Goal: Task Accomplishment & Management: Use online tool/utility

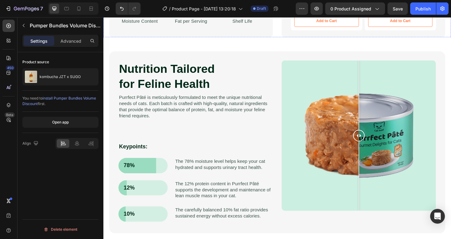
scroll to position [363, 0]
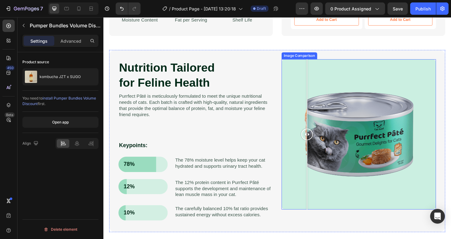
drag, startPoint x: 375, startPoint y: 143, endPoint x: 316, endPoint y: 148, distance: 59.1
click at [316, 148] on div at bounding box center [319, 141] width 12 height 159
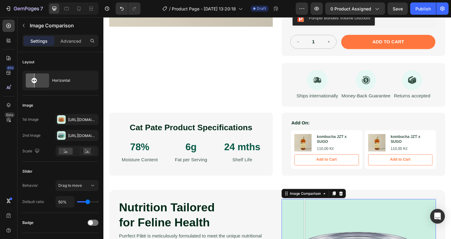
scroll to position [159, 0]
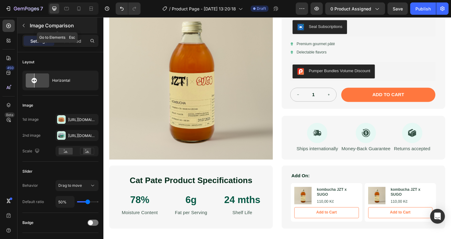
click at [21, 24] on icon "button" at bounding box center [23, 25] width 5 height 5
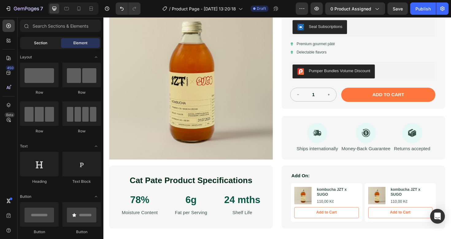
click at [25, 38] on div "Section" at bounding box center [40, 43] width 39 height 10
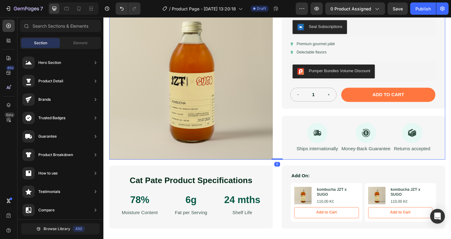
click at [286, 29] on div "Product Images kombucha JZT x SUGO Product Title Icon Icon Icon Icon Icon Icon …" at bounding box center [288, 39] width 356 height 258
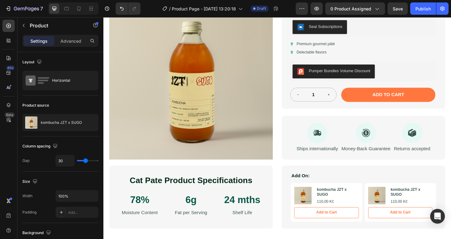
click at [290, 30] on div "Product Images kombucha JZT x SUGO Product Title Icon Icon Icon Icon Icon Icon …" at bounding box center [288, 39] width 356 height 258
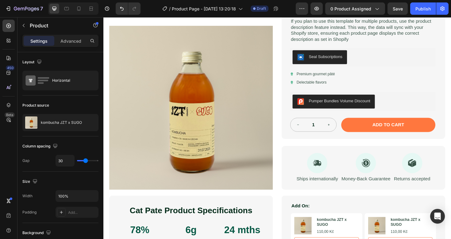
scroll to position [96, 0]
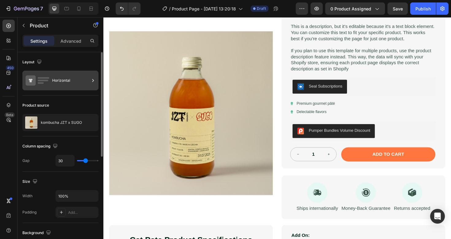
click at [56, 78] on div "Horizontal" at bounding box center [70, 80] width 37 height 14
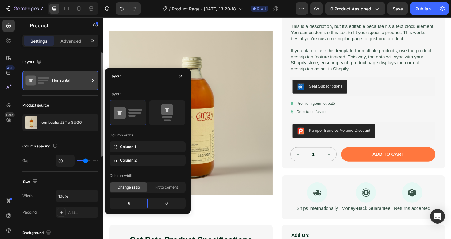
click at [56, 77] on div "Horizontal" at bounding box center [70, 80] width 37 height 14
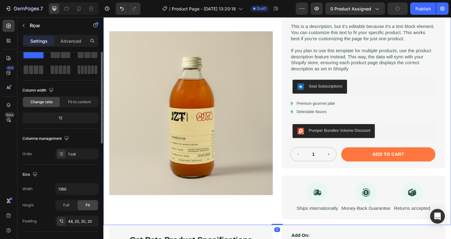
scroll to position [0, 0]
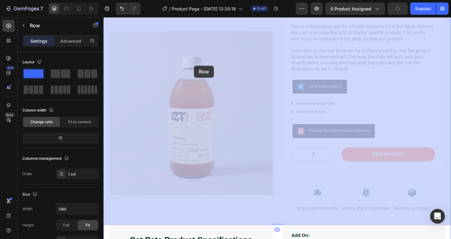
drag, startPoint x: 105, startPoint y: 59, endPoint x: 198, endPoint y: 68, distance: 93.4
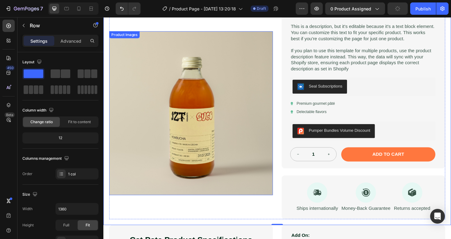
click at [198, 68] on img at bounding box center [196, 118] width 173 height 173
click at [105, 71] on div "Product Images kombucha JZT x SUGO Product Title Icon Icon Icon Icon Icon Icon …" at bounding box center [287, 97] width 368 height 279
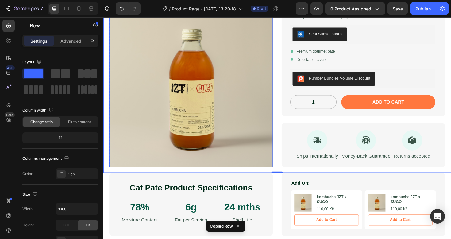
scroll to position [152, 0]
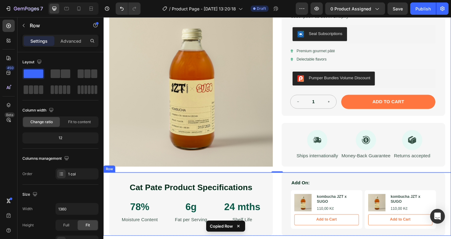
click at [107, 188] on div "Cat Pate Product Specifications Heading 78% Text Block Moisture Content Text Bl…" at bounding box center [287, 214] width 368 height 67
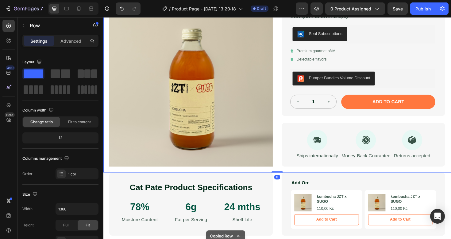
click at [106, 157] on div "Product Images kombucha JZT x SUGO Product Title Icon Icon Icon Icon Icon Icon …" at bounding box center [287, 41] width 368 height 279
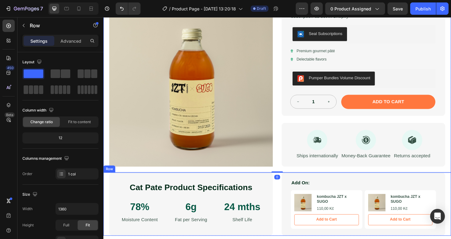
click at [108, 188] on div "Cat Pate Product Specifications Heading 78% Text Block Moisture Content Text Bl…" at bounding box center [287, 214] width 368 height 67
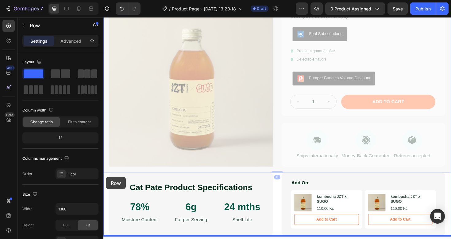
drag, startPoint x: 106, startPoint y: 168, endPoint x: 106, endPoint y: 186, distance: 18.1
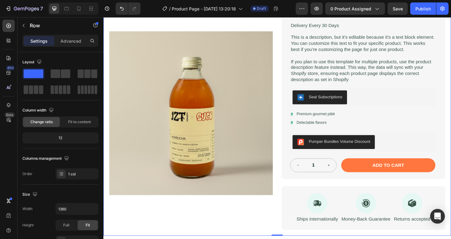
scroll to position [0, 0]
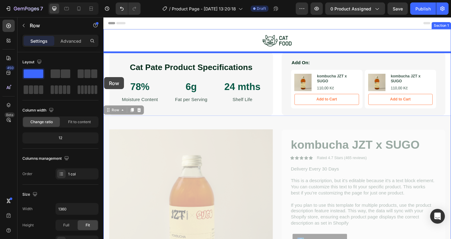
drag, startPoint x: 106, startPoint y: 186, endPoint x: 104, endPoint y: 81, distance: 105.3
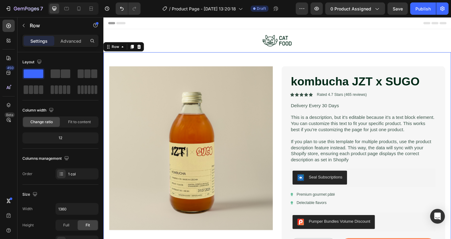
click at [105, 109] on div "Product Images kombucha JZT x SUGO Product Title Icon Icon Icon Icon Icon Icon …" at bounding box center [287, 193] width 368 height 279
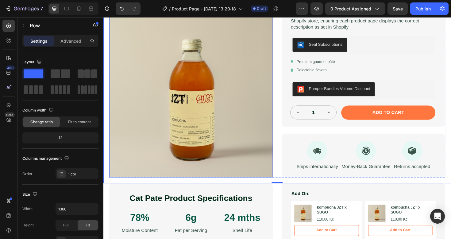
scroll to position [143, 0]
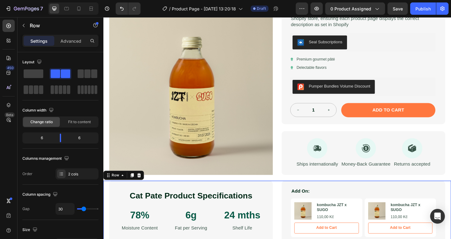
click at [107, 201] on div "Cat Pate Product Specifications Heading 78% Text Block Moisture Content Text Bl…" at bounding box center [287, 223] width 368 height 67
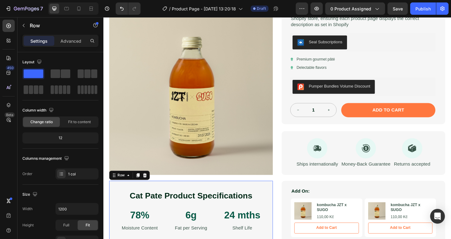
click at [110, 195] on div "Cat Pate Product Specifications Heading 78% Text Block Moisture Content Text Bl…" at bounding box center [196, 223] width 173 height 67
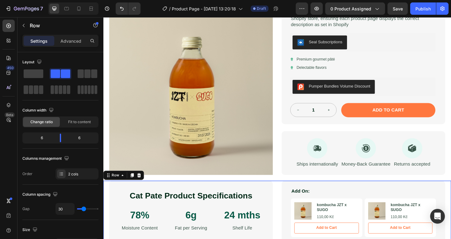
click at [106, 194] on div "Cat Pate Product Specifications Heading 78% Text Block Moisture Content Text Bl…" at bounding box center [287, 223] width 368 height 67
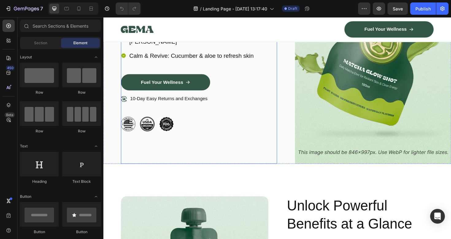
scroll to position [180, 0]
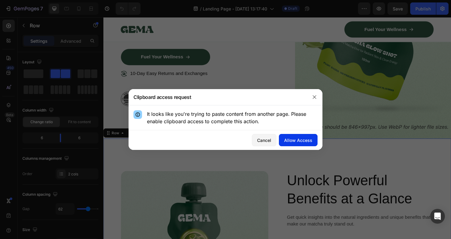
click at [290, 142] on div "Allow Access" at bounding box center [298, 140] width 28 height 6
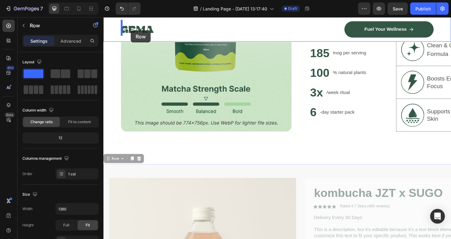
scroll to position [410, 0]
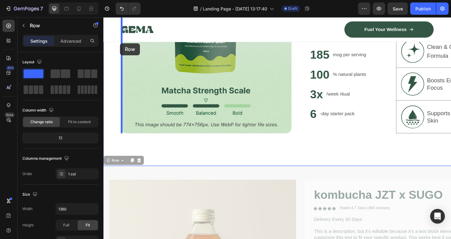
drag, startPoint x: 114, startPoint y: 182, endPoint x: 121, endPoint y: 45, distance: 137.6
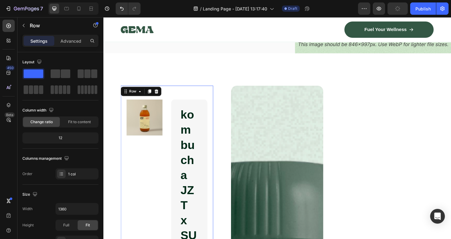
scroll to position [231, 0]
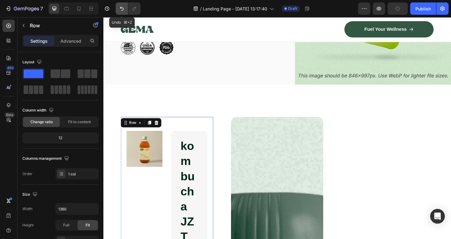
click at [122, 4] on button "Undo/Redo" at bounding box center [122, 8] width 12 height 12
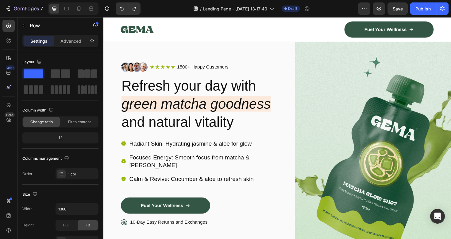
scroll to position [0, 0]
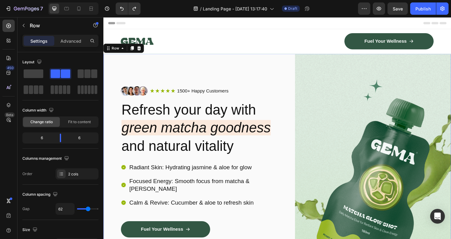
click at [104, 56] on div "Image Icon Icon Icon Icon Icon Icon List 1500+ Happy Customers Text Block Row R…" at bounding box center [287, 192] width 368 height 272
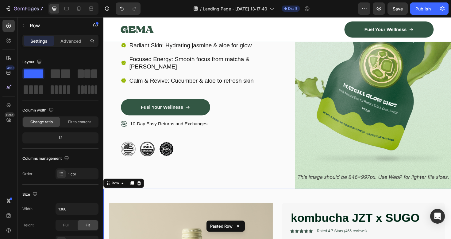
scroll to position [91, 0]
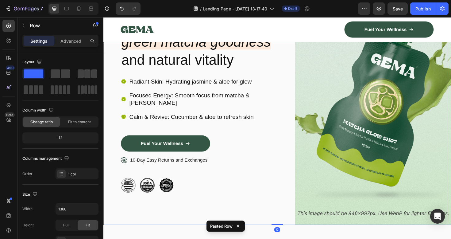
click at [112, 52] on div "Image Icon Icon Icon Icon Icon Icon List 1500+ Happy Customers Text Block Row R…" at bounding box center [287, 101] width 368 height 272
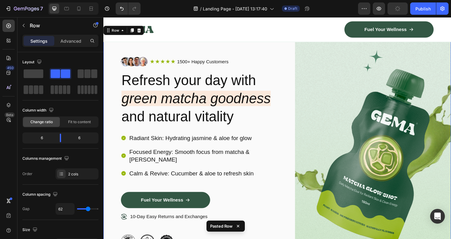
scroll to position [31, 0]
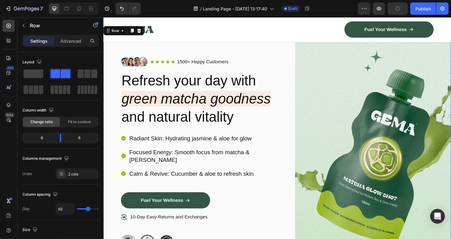
click at [110, 60] on div "Image Icon Icon Icon Icon Icon Icon List 1500+ Happy Customers Text Block Row R…" at bounding box center [287, 161] width 368 height 272
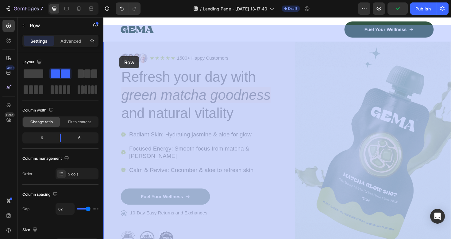
drag, startPoint x: 116, startPoint y: 56, endPoint x: 120, endPoint y: 59, distance: 5.2
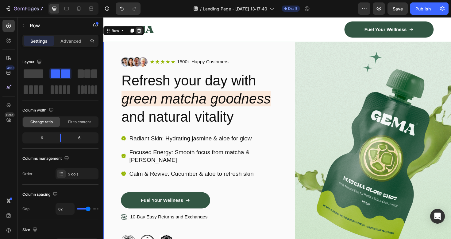
click at [142, 29] on icon at bounding box center [141, 31] width 5 height 5
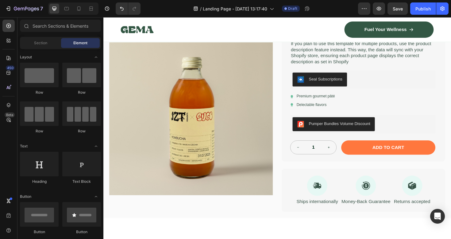
scroll to position [141, 0]
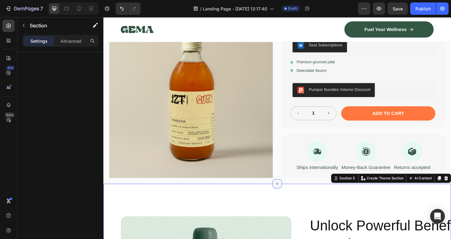
click at [287, 194] on icon at bounding box center [287, 193] width 5 height 5
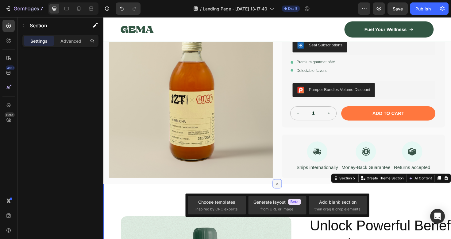
click at [287, 194] on icon at bounding box center [288, 193] width 4 height 4
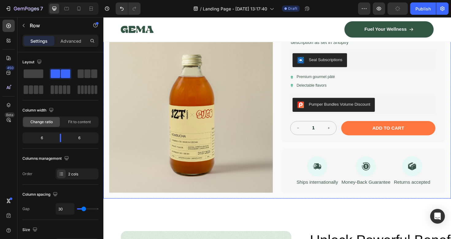
scroll to position [129, 0]
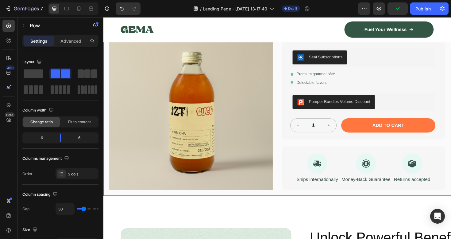
click at [106, 206] on div "Product Images kombucha JZT x SUGO Product Title Icon Icon Icon Icon Icon Icon …" at bounding box center [287, 66] width 368 height 279
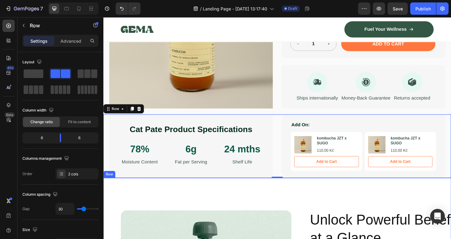
scroll to position [207, 0]
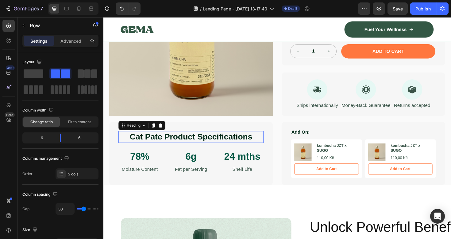
click at [174, 142] on h2 "Cat Pate Product Specifications" at bounding box center [196, 143] width 154 height 12
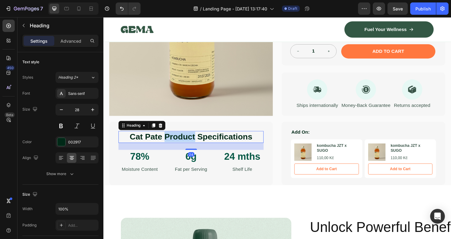
click at [174, 142] on h2 "Cat Pate Product Specifications" at bounding box center [196, 143] width 154 height 12
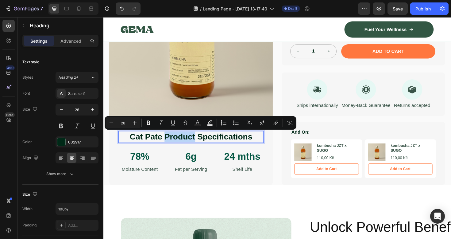
click at [174, 142] on p "Cat Pate Product Specifications" at bounding box center [196, 143] width 152 height 11
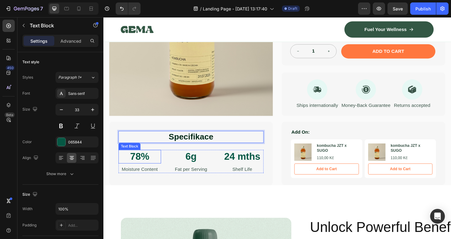
click at [139, 168] on p "78%" at bounding box center [142, 164] width 44 height 13
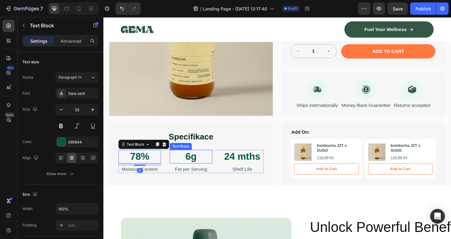
click at [193, 166] on p "6g" at bounding box center [196, 164] width 44 height 13
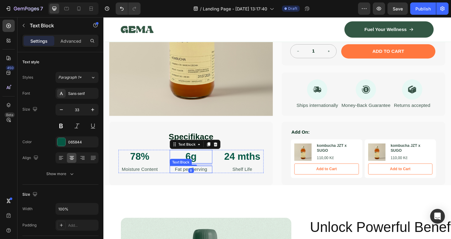
click at [181, 179] on p "Fat per Serving" at bounding box center [196, 178] width 44 height 6
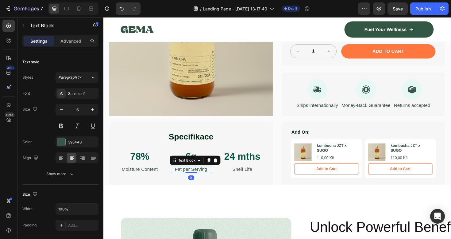
click at [181, 179] on p "Fat per Serving" at bounding box center [196, 178] width 44 height 6
click at [189, 177] on p "Fat per Serving" at bounding box center [196, 178] width 44 height 6
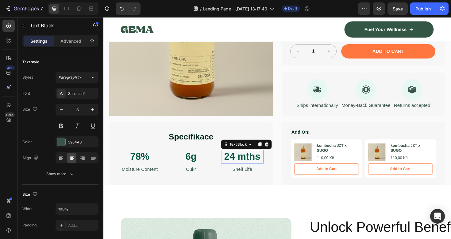
click at [238, 164] on p "24 mths" at bounding box center [251, 164] width 44 height 13
